Goal: Task Accomplishment & Management: Check status

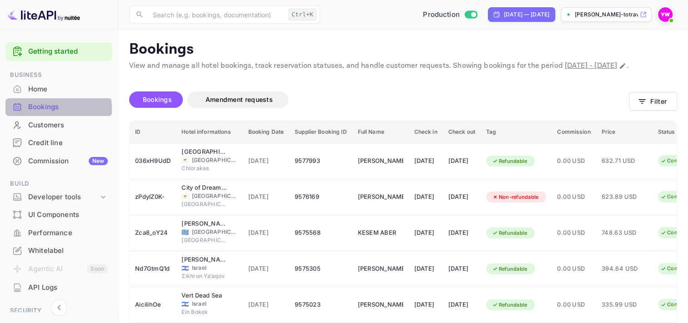
click at [36, 109] on div "Bookings" at bounding box center [68, 107] width 80 height 10
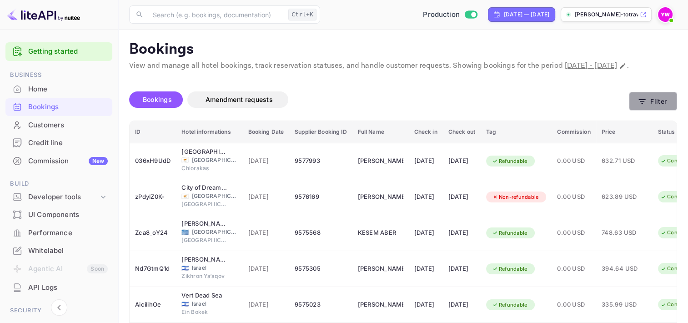
click at [657, 111] on button "Filter" at bounding box center [653, 101] width 48 height 19
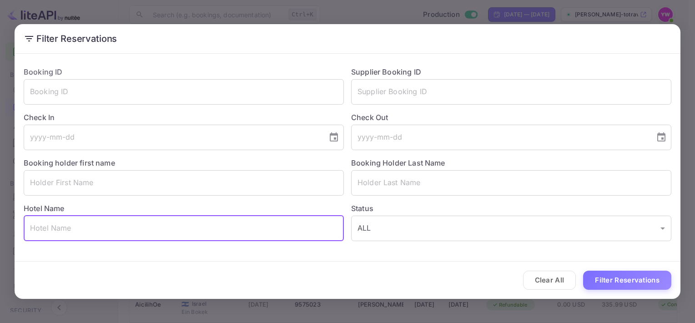
drag, startPoint x: 78, startPoint y: 235, endPoint x: 64, endPoint y: 229, distance: 15.5
click at [64, 229] on input "text" at bounding box center [184, 228] width 320 height 25
paste input "The Westin [US_STATE] at [GEOGRAPHIC_DATA]"
click at [207, 234] on input "The Westin [US_STATE] at [GEOGRAPHIC_DATA]" at bounding box center [184, 228] width 320 height 25
type input "The Westin [US_STATE] at [GEOGRAPHIC_DATA]"
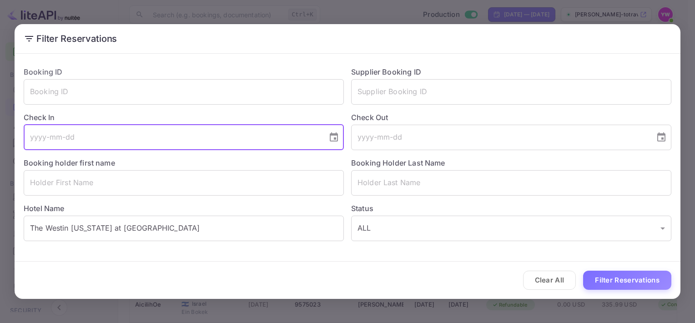
click at [45, 136] on input "tel" at bounding box center [172, 137] width 297 height 25
type input "[DATE]"
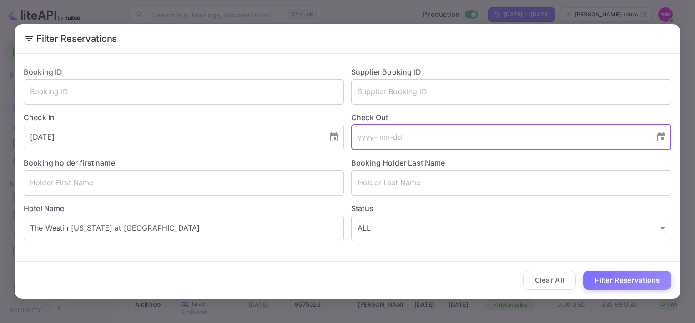
click at [369, 142] on input "tel" at bounding box center [499, 137] width 297 height 25
type input "[DATE]"
click at [608, 282] on button "Filter Reservations" at bounding box center [627, 281] width 88 height 20
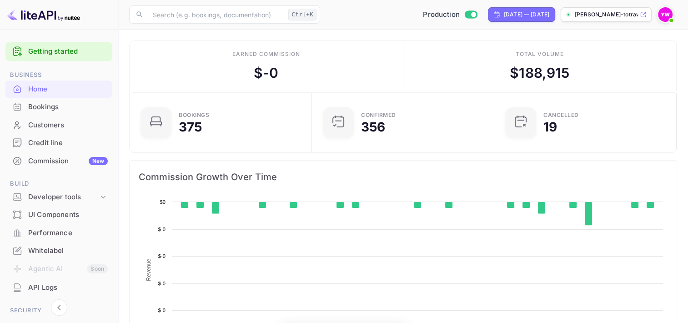
scroll to position [141, 170]
